Goal: Task Accomplishment & Management: Manage account settings

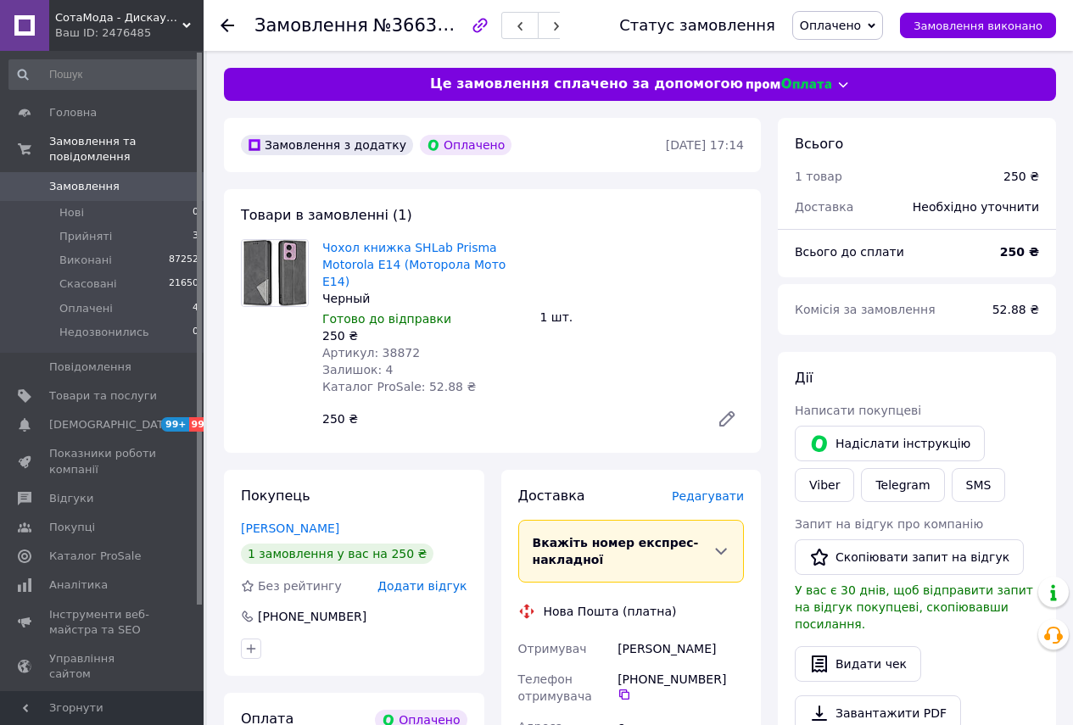
click at [227, 26] on use at bounding box center [228, 26] width 14 height 14
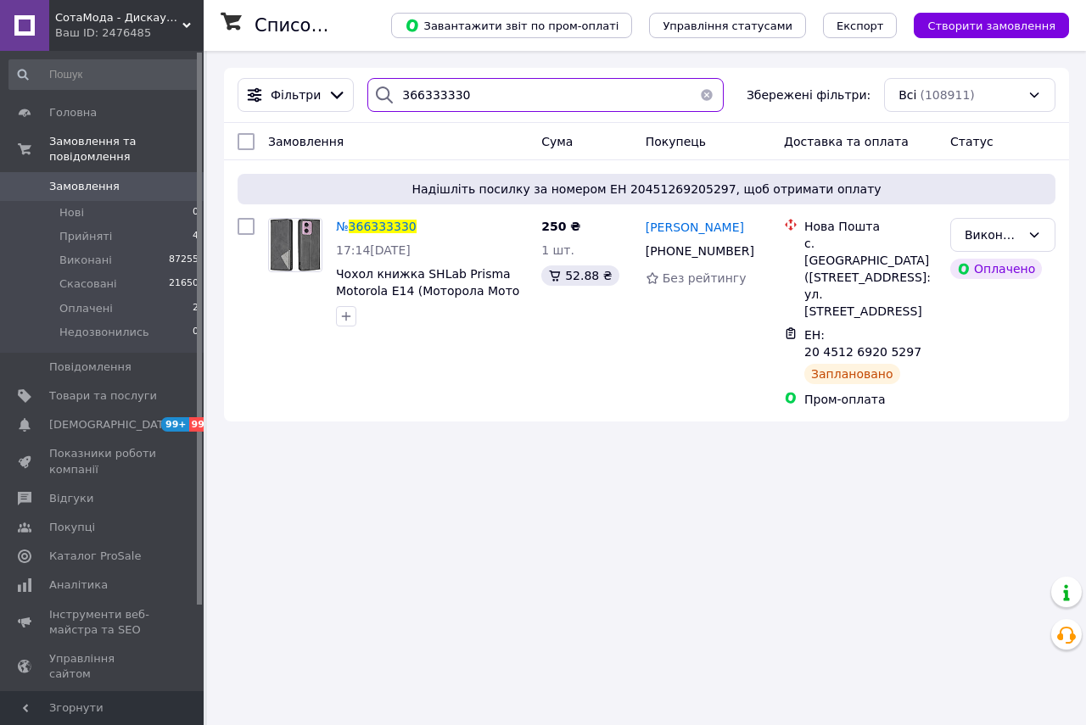
drag, startPoint x: 468, startPoint y: 92, endPoint x: 356, endPoint y: 71, distance: 114.0
click at [356, 71] on div "Фільтри 366333330 Збережені фільтри: Всі (108911)" at bounding box center [646, 95] width 845 height 55
paste input "42605"
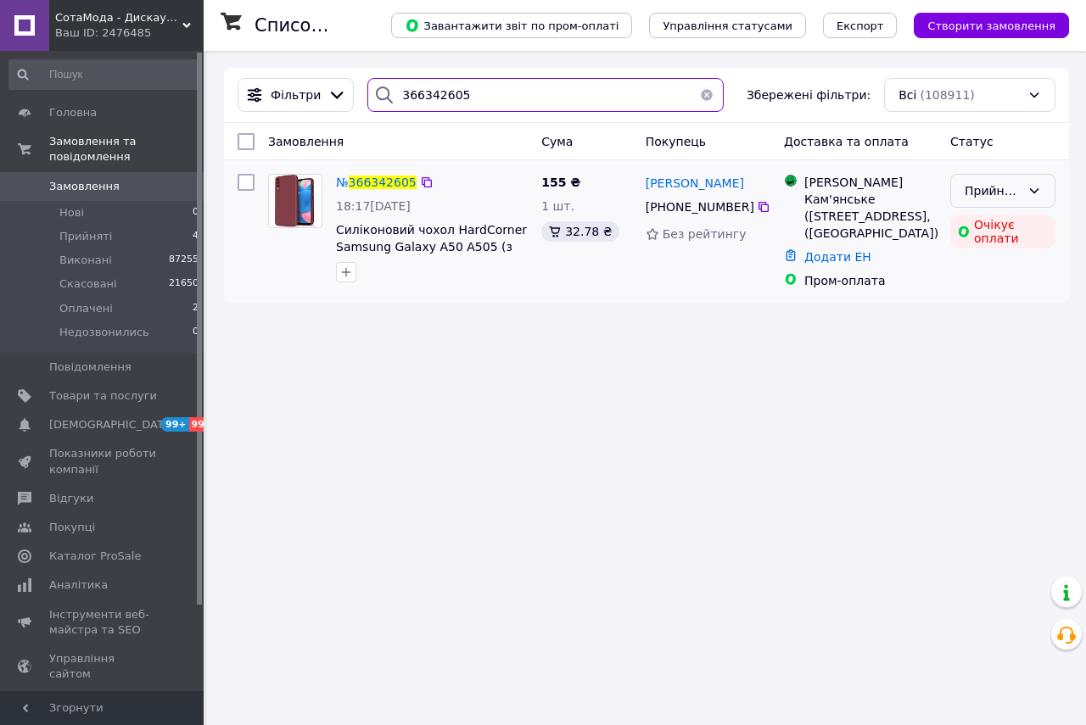
type input "366342605"
click at [1041, 197] on div "Прийнято" at bounding box center [1002, 191] width 105 height 34
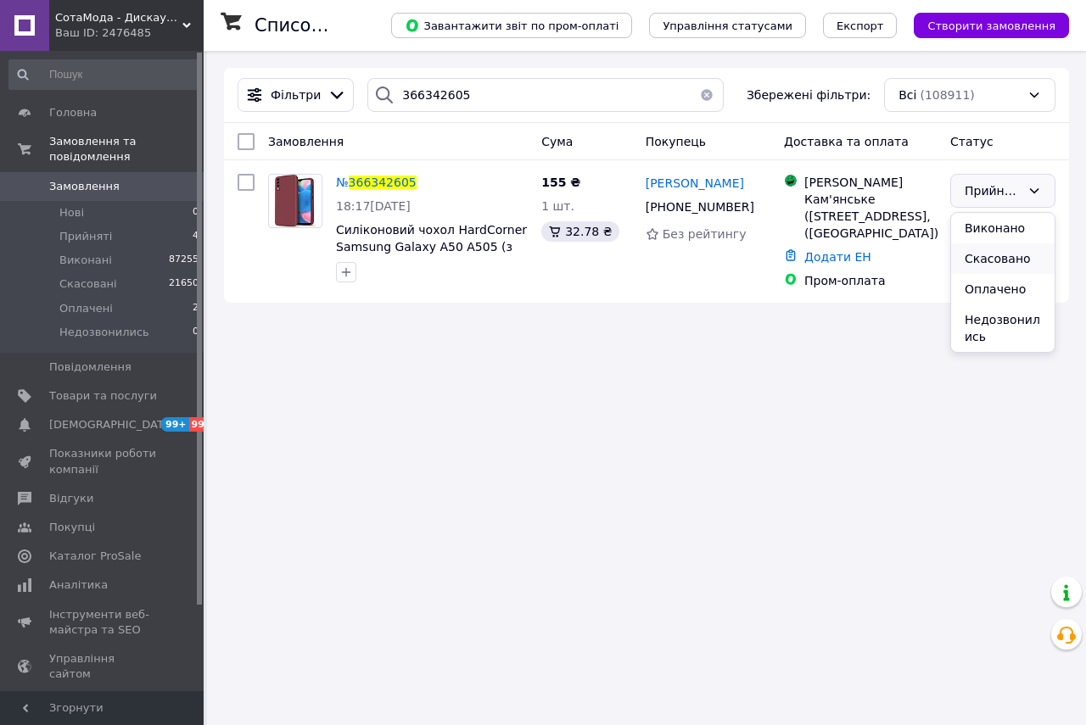
click at [1021, 260] on li "Скасовано" at bounding box center [1002, 258] width 103 height 31
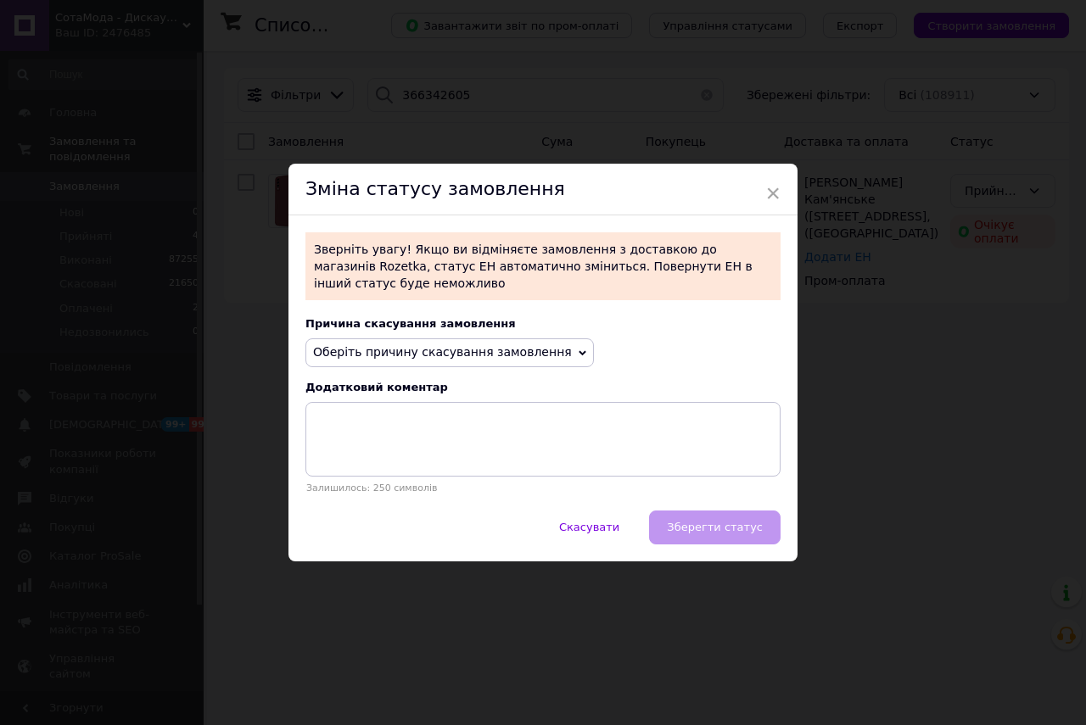
click at [534, 338] on span "Оберіть причину скасування замовлення" at bounding box center [449, 352] width 288 height 29
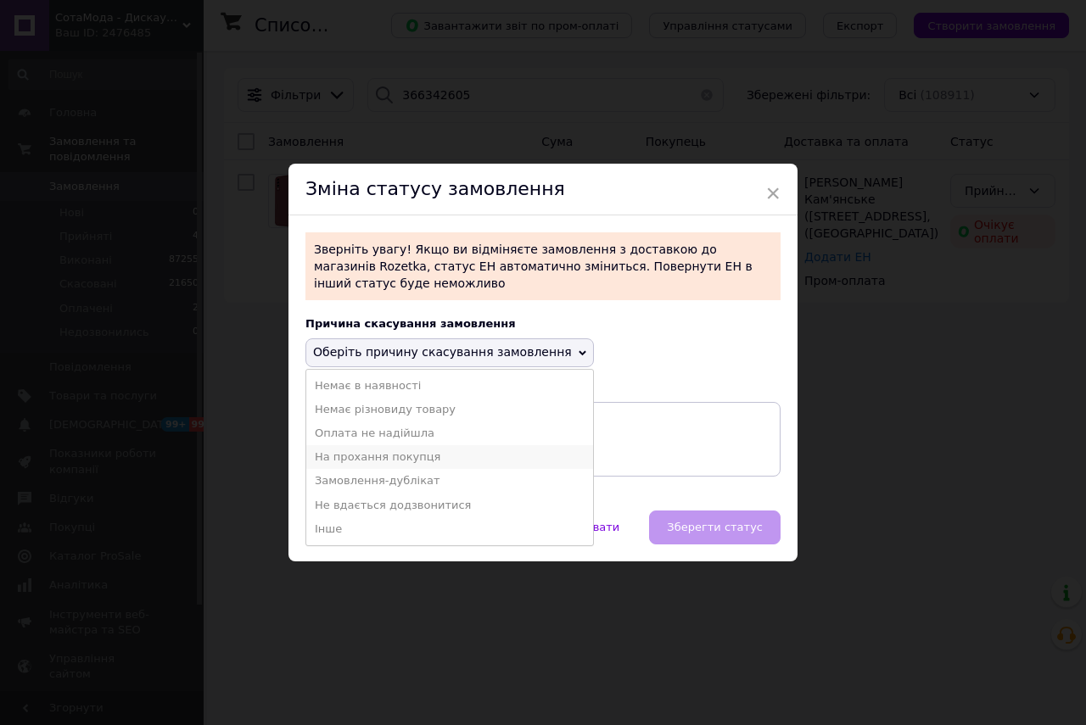
click at [394, 445] on li "На прохання покупця" at bounding box center [449, 457] width 287 height 24
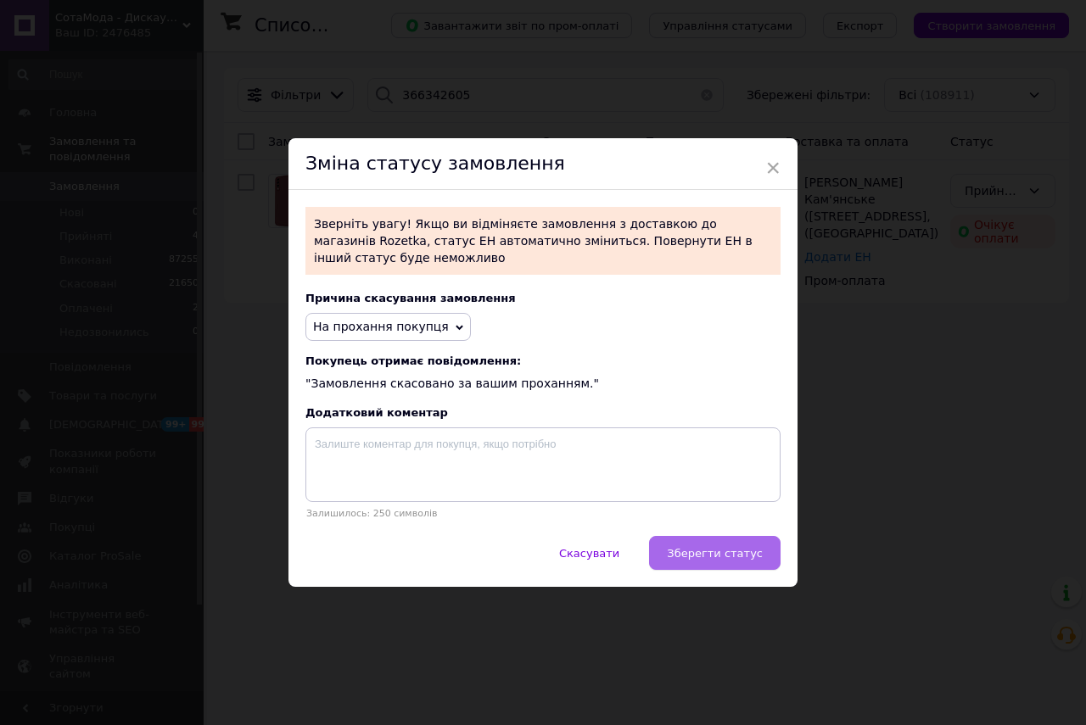
click at [743, 561] on button "Зберегти статус" at bounding box center [714, 553] width 131 height 34
